Goal: Task Accomplishment & Management: Manage account settings

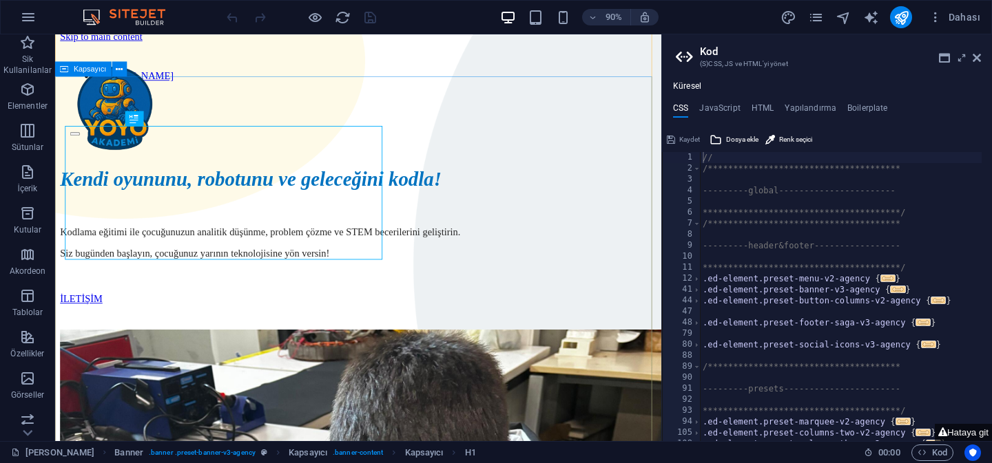
scroll to position [20, 0]
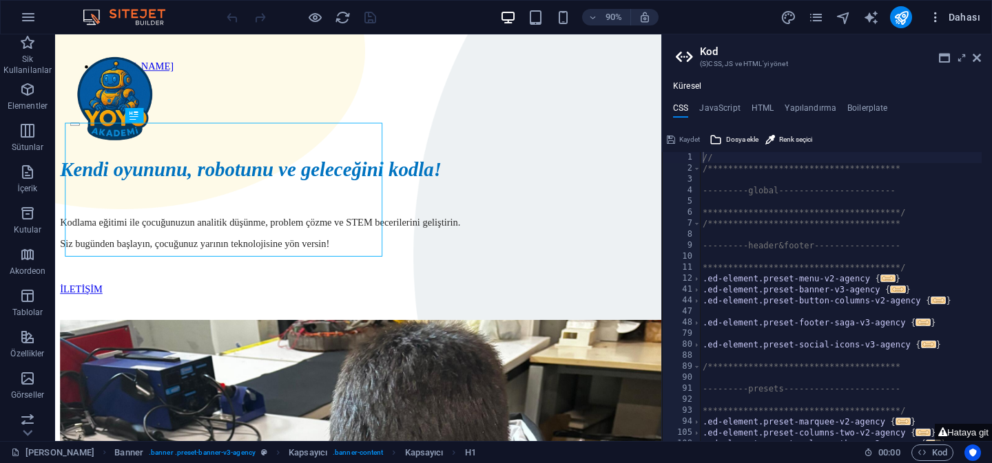
click at [964, 12] on span "Dahası" at bounding box center [954, 17] width 52 height 14
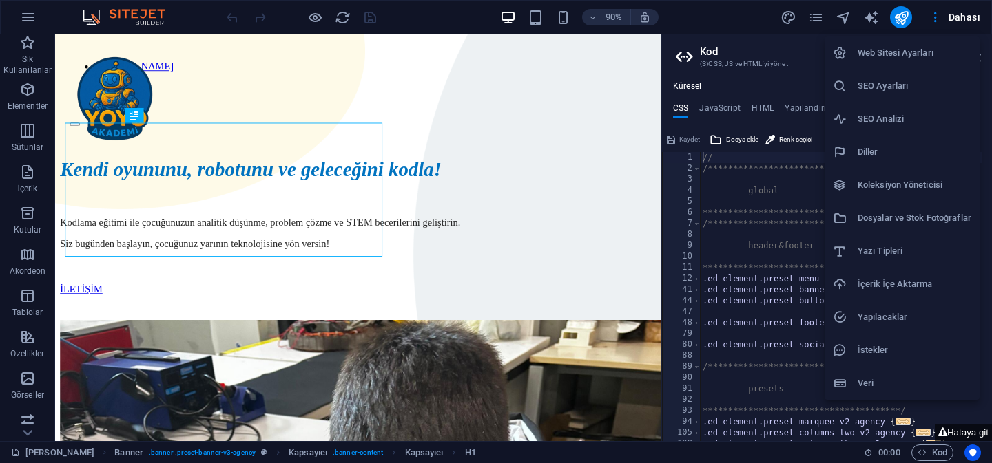
click at [892, 386] on h6 "Veri" at bounding box center [914, 383] width 114 height 17
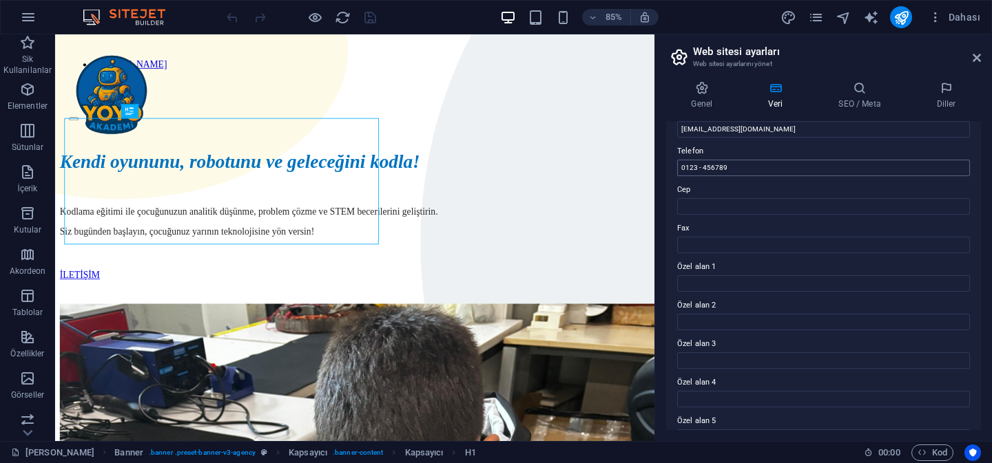
scroll to position [352, 0]
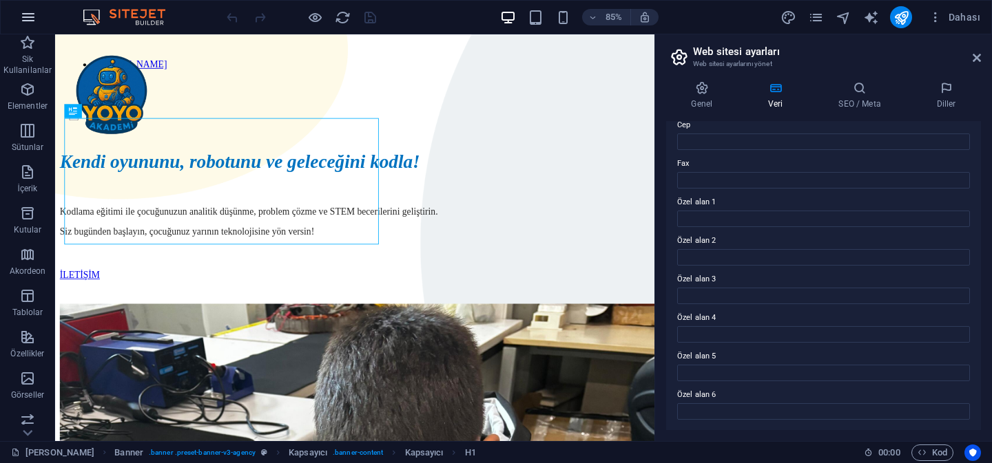
click at [25, 21] on icon "button" at bounding box center [28, 17] width 17 height 17
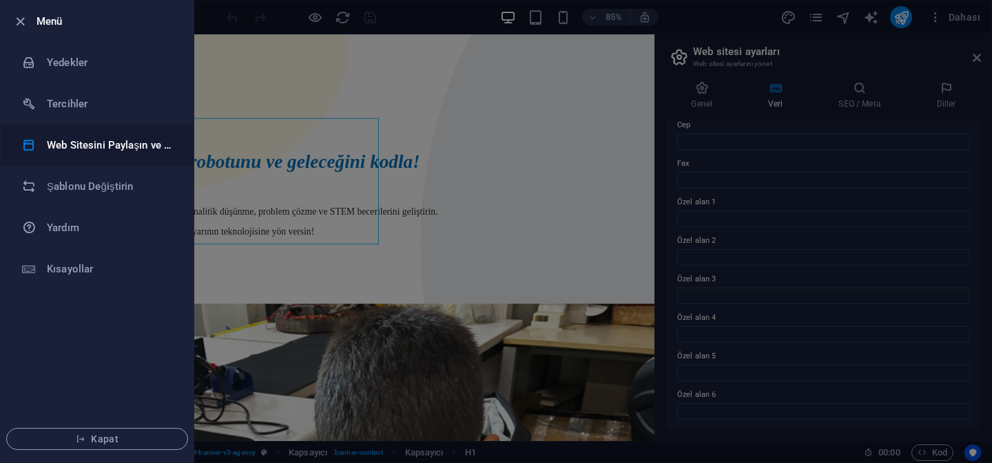
click at [127, 143] on h6 "Web Sitesini Paylaşın ve [GEOGRAPHIC_DATA]" at bounding box center [110, 145] width 127 height 17
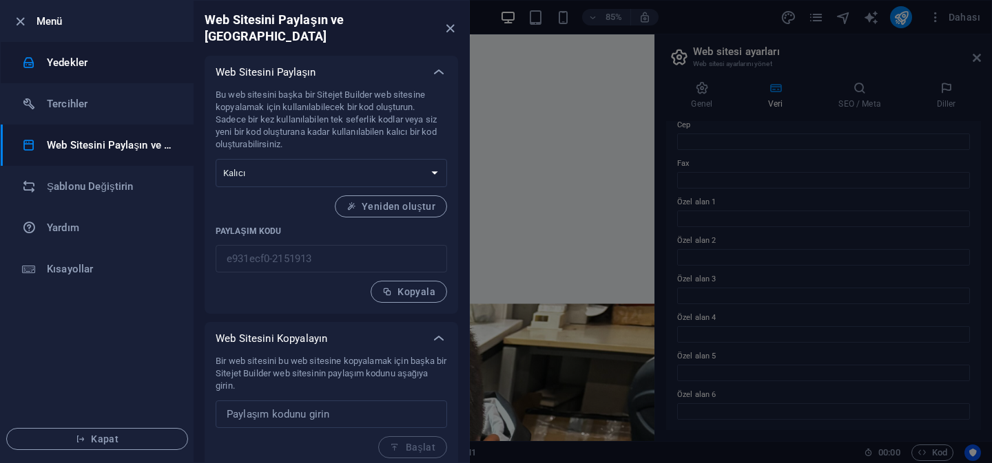
click at [112, 60] on h6 "Yedekler" at bounding box center [110, 62] width 127 height 17
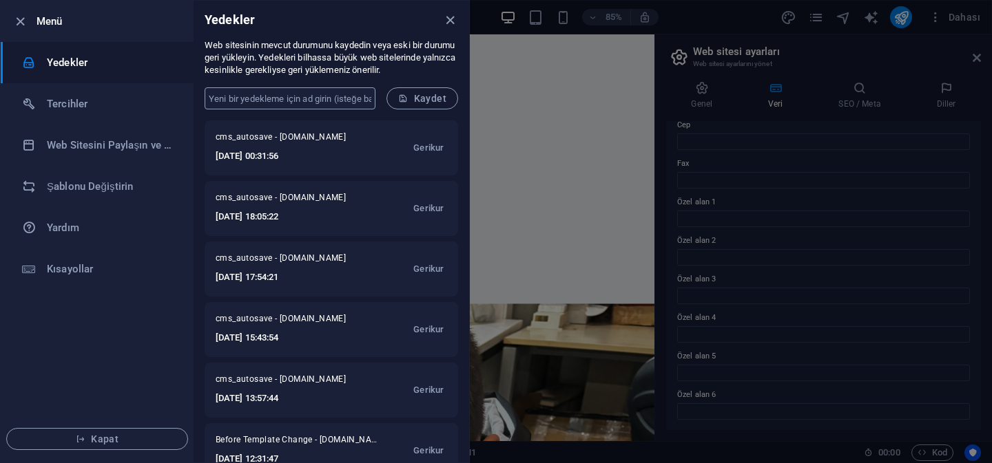
click at [299, 92] on input "text" at bounding box center [290, 98] width 171 height 22
type input "gnet"
click at [439, 95] on span "Kaydet" at bounding box center [422, 98] width 48 height 11
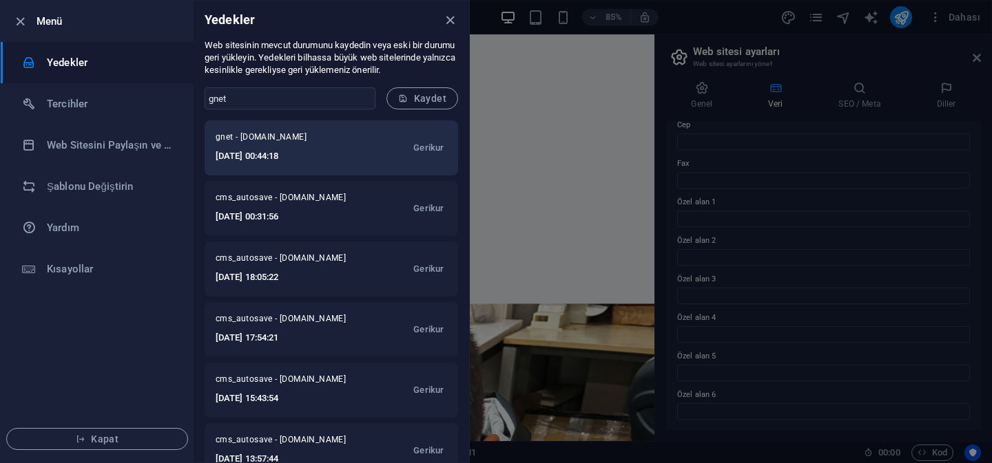
click at [342, 147] on span "gnet - [DOMAIN_NAME]" at bounding box center [280, 140] width 129 height 17
click at [286, 139] on span "gnet - [DOMAIN_NAME]" at bounding box center [280, 140] width 129 height 17
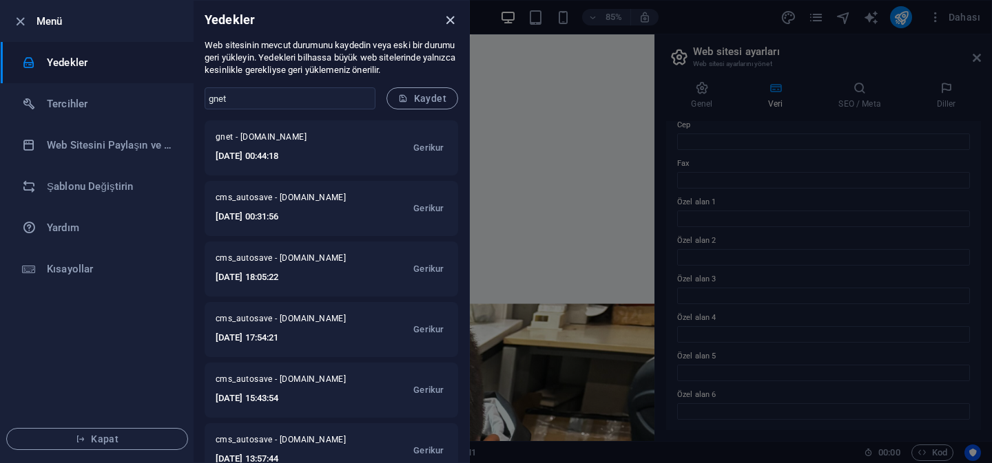
click at [452, 21] on icon "close" at bounding box center [450, 20] width 16 height 16
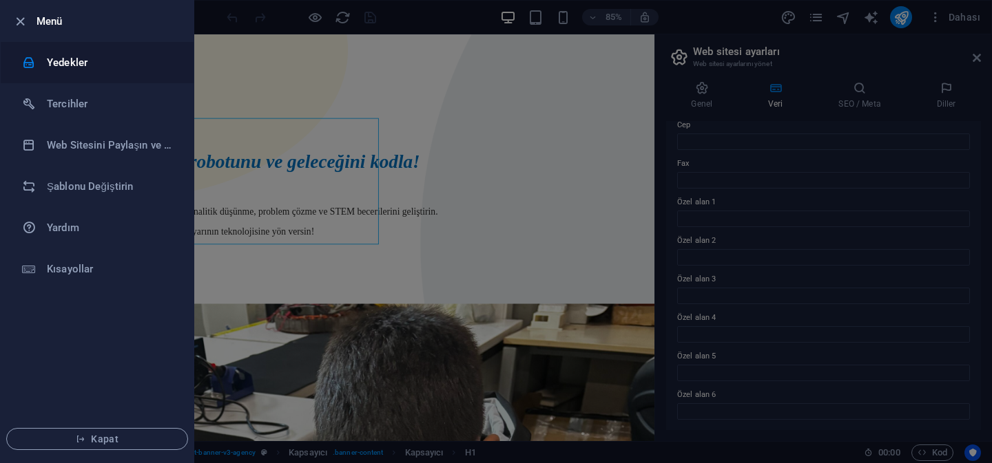
click at [95, 54] on h6 "Yedekler" at bounding box center [110, 62] width 127 height 17
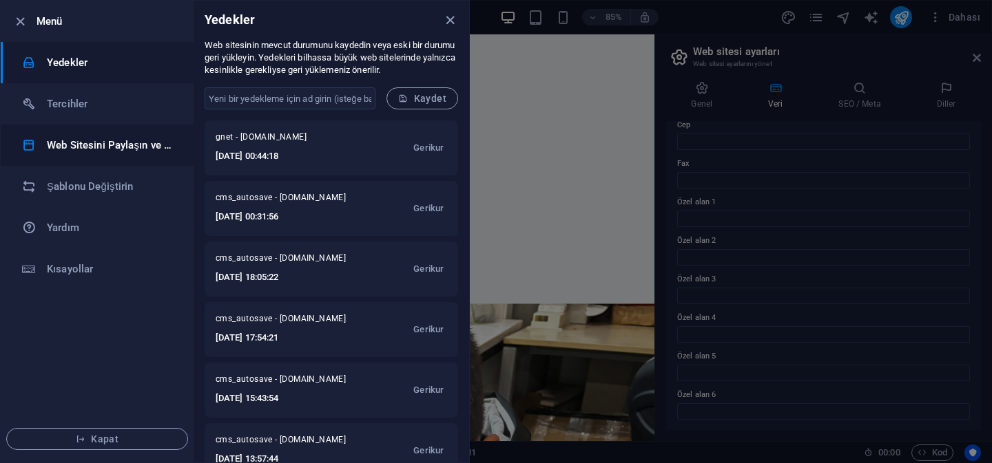
click at [135, 143] on h6 "Web Sitesini Paylaşın ve [GEOGRAPHIC_DATA]" at bounding box center [110, 145] width 127 height 17
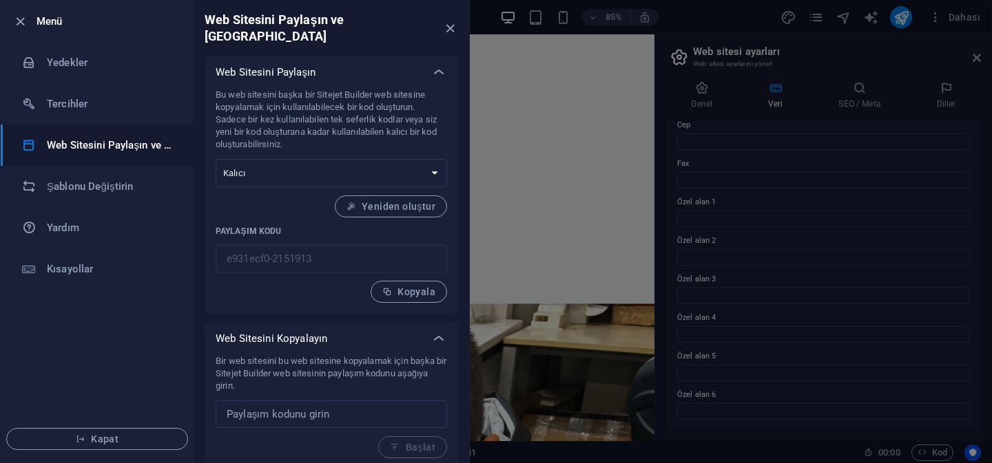
click at [304, 26] on h6 "Web Sitesini Paylaşın ve [GEOGRAPHIC_DATA]" at bounding box center [323, 28] width 237 height 33
click at [337, 19] on h6 "Web Sitesini Paylaşın ve [GEOGRAPHIC_DATA]" at bounding box center [323, 28] width 237 height 33
drag, startPoint x: 208, startPoint y: 21, endPoint x: 466, endPoint y: 23, distance: 258.3
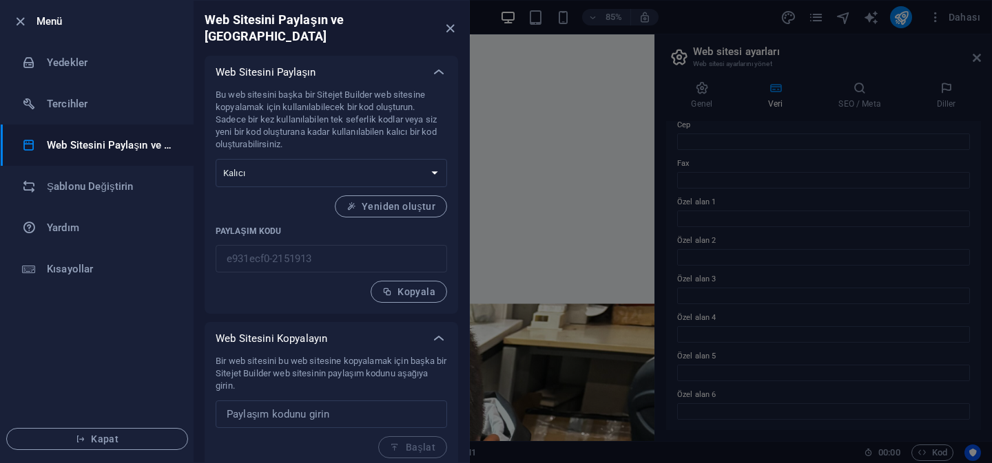
click at [466, 23] on div "Web Sitesini Paylaşın ve [GEOGRAPHIC_DATA]" at bounding box center [331, 28] width 275 height 55
copy div "Web Sitesini Paylaşın ve Kopyalayın Web Sitesini Paylaşın"
